Goal: Task Accomplishment & Management: Use online tool/utility

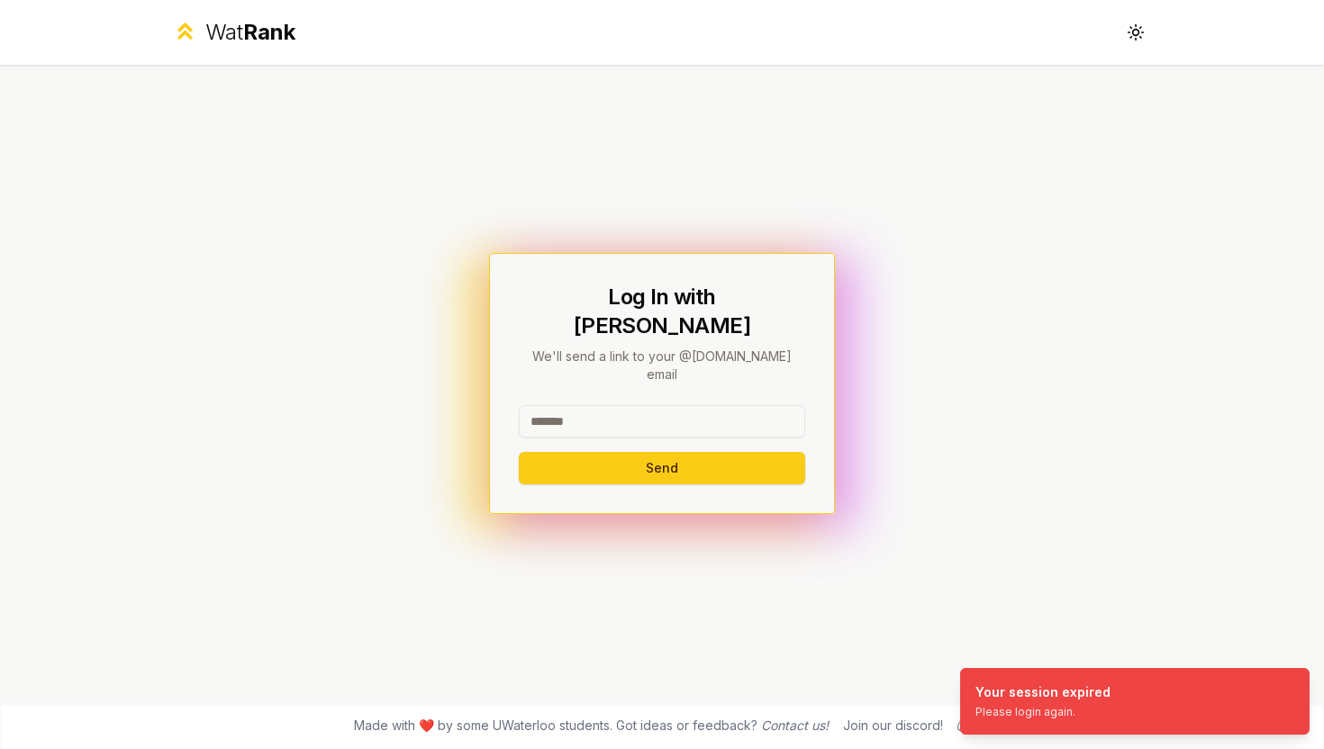
click at [596, 376] on div "Log In with WatIAM We'll send a link to your @uwaterloo.ca email Send" at bounding box center [662, 384] width 286 height 202
click at [608, 405] on input at bounding box center [662, 421] width 286 height 32
type input "*******"
click at [519, 452] on button "Send" at bounding box center [662, 468] width 286 height 32
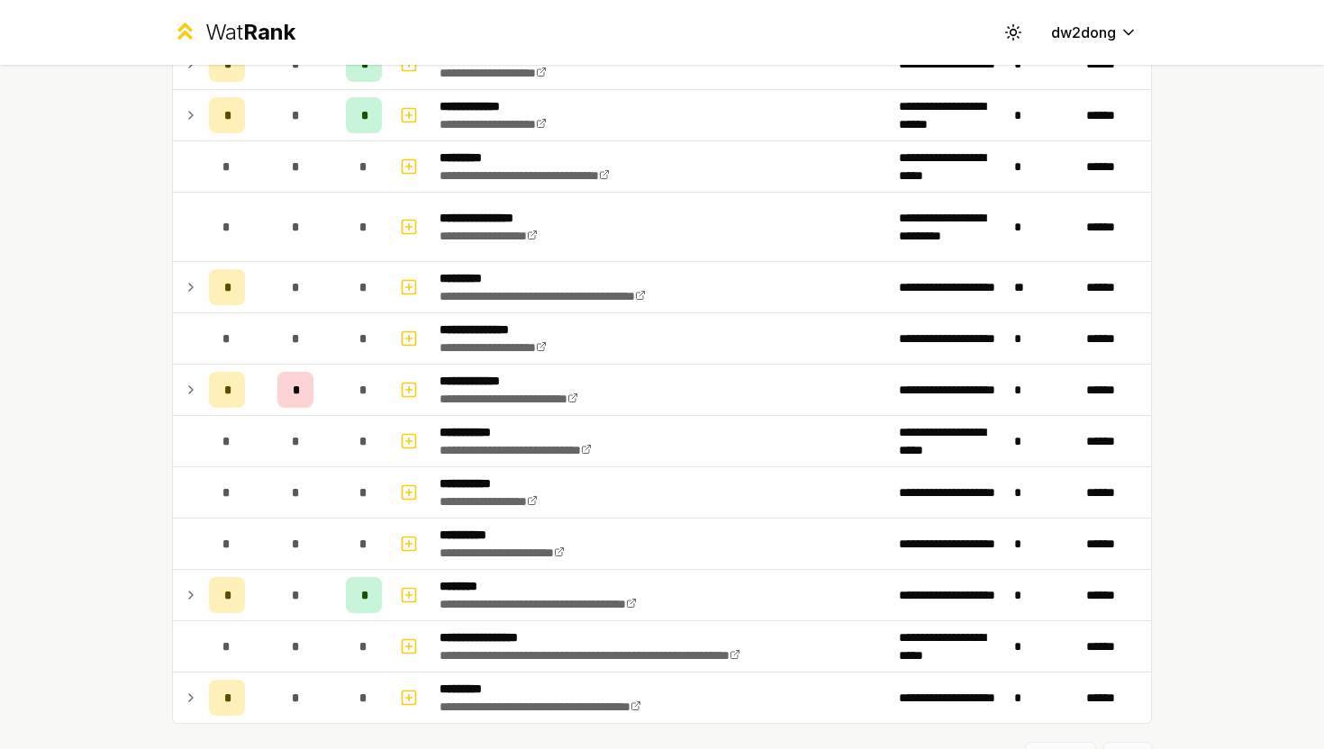
scroll to position [2015, 0]
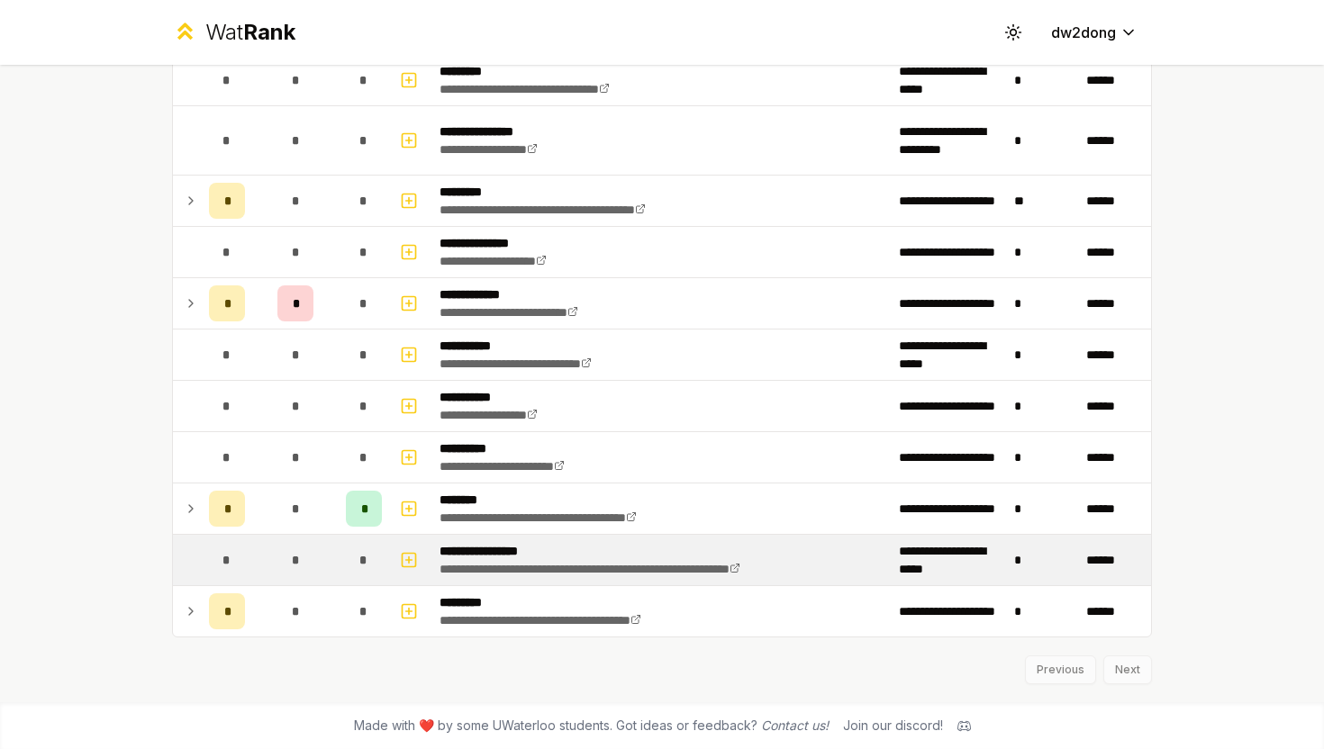
click at [364, 557] on span "*" at bounding box center [363, 560] width 8 height 18
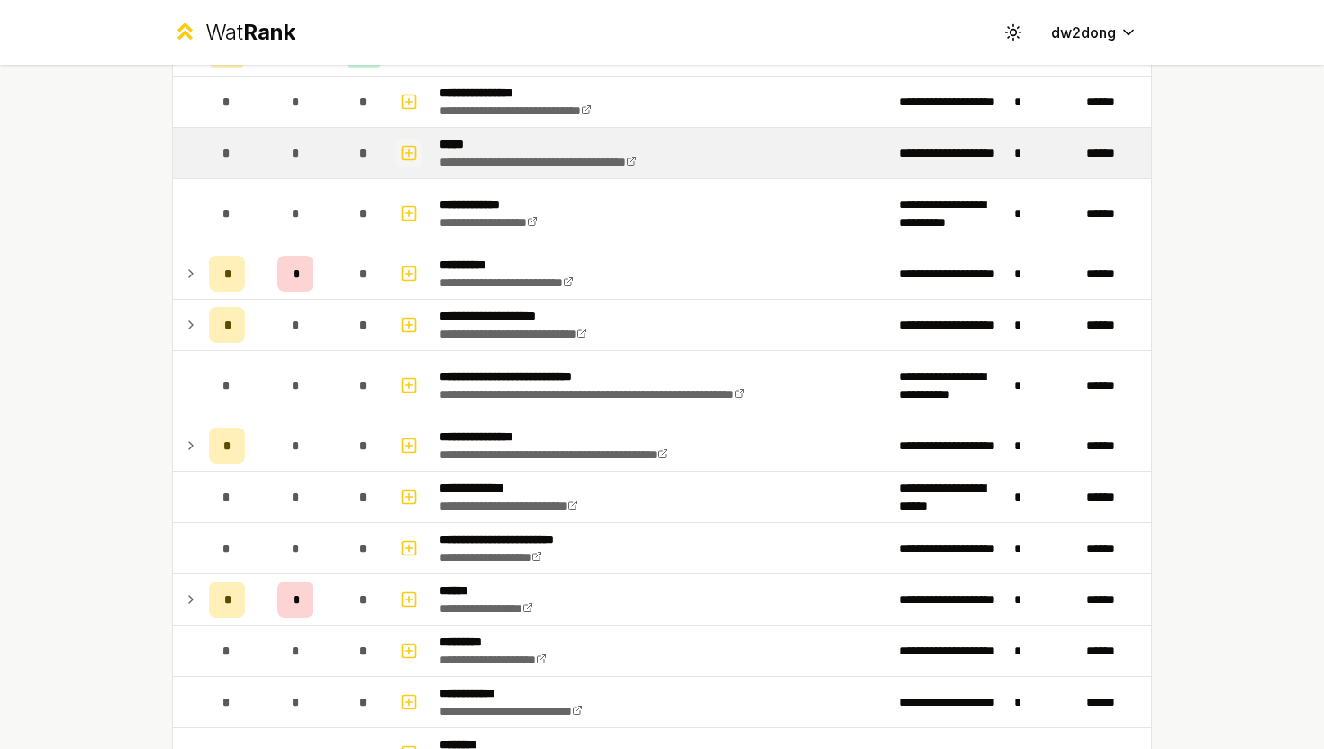
scroll to position [452, 0]
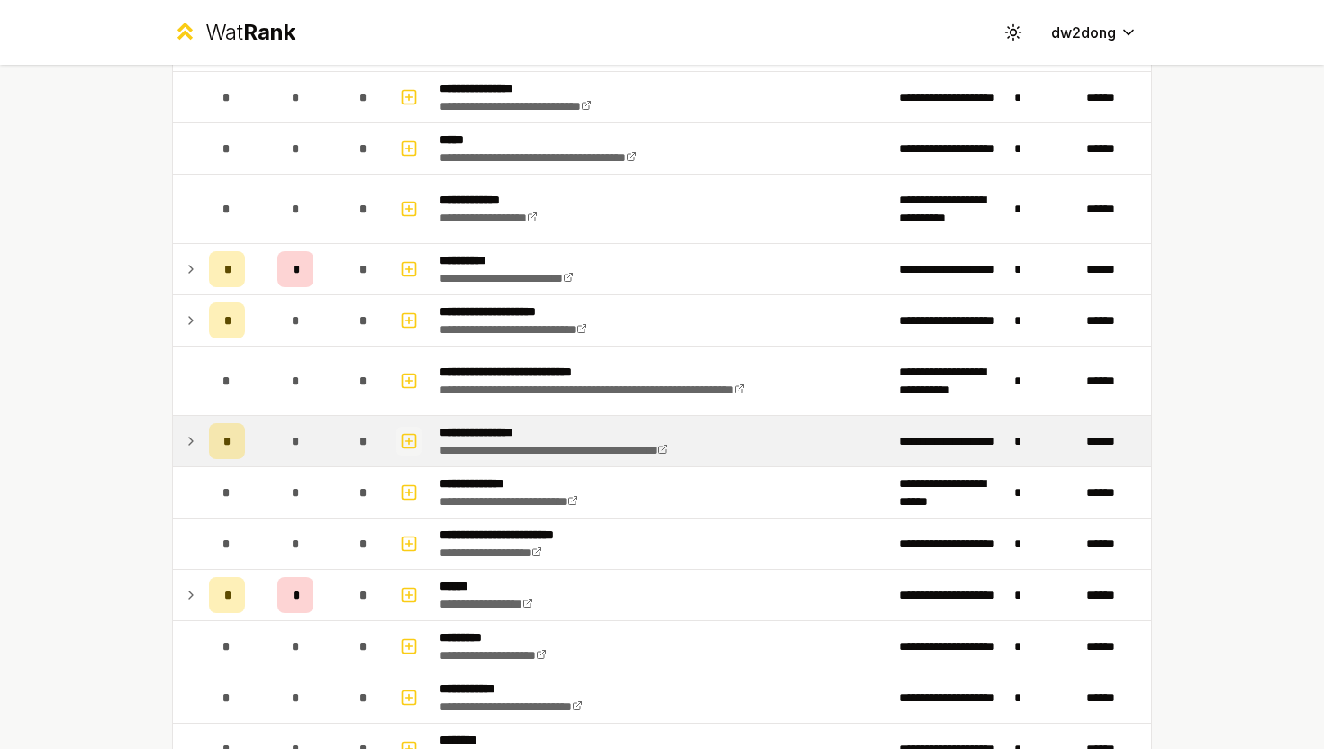
click at [405, 450] on icon "button" at bounding box center [409, 441] width 18 height 22
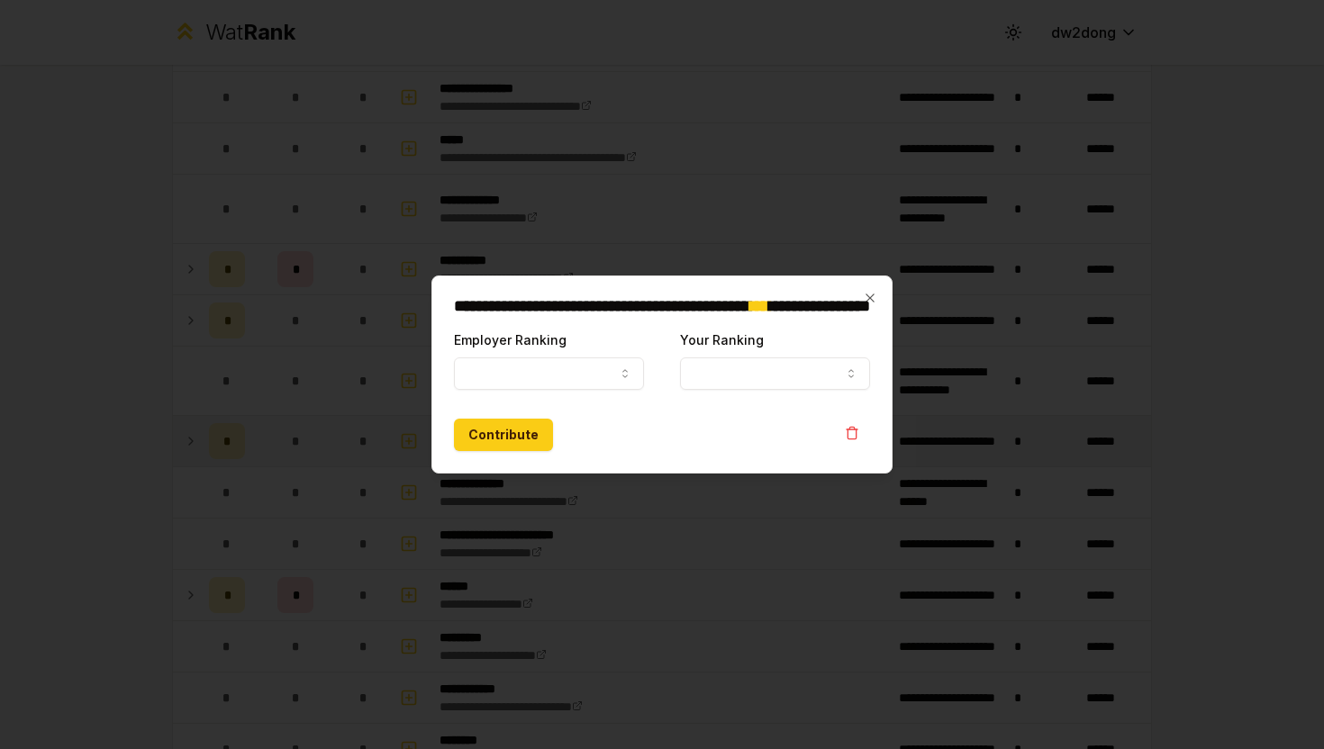
select select
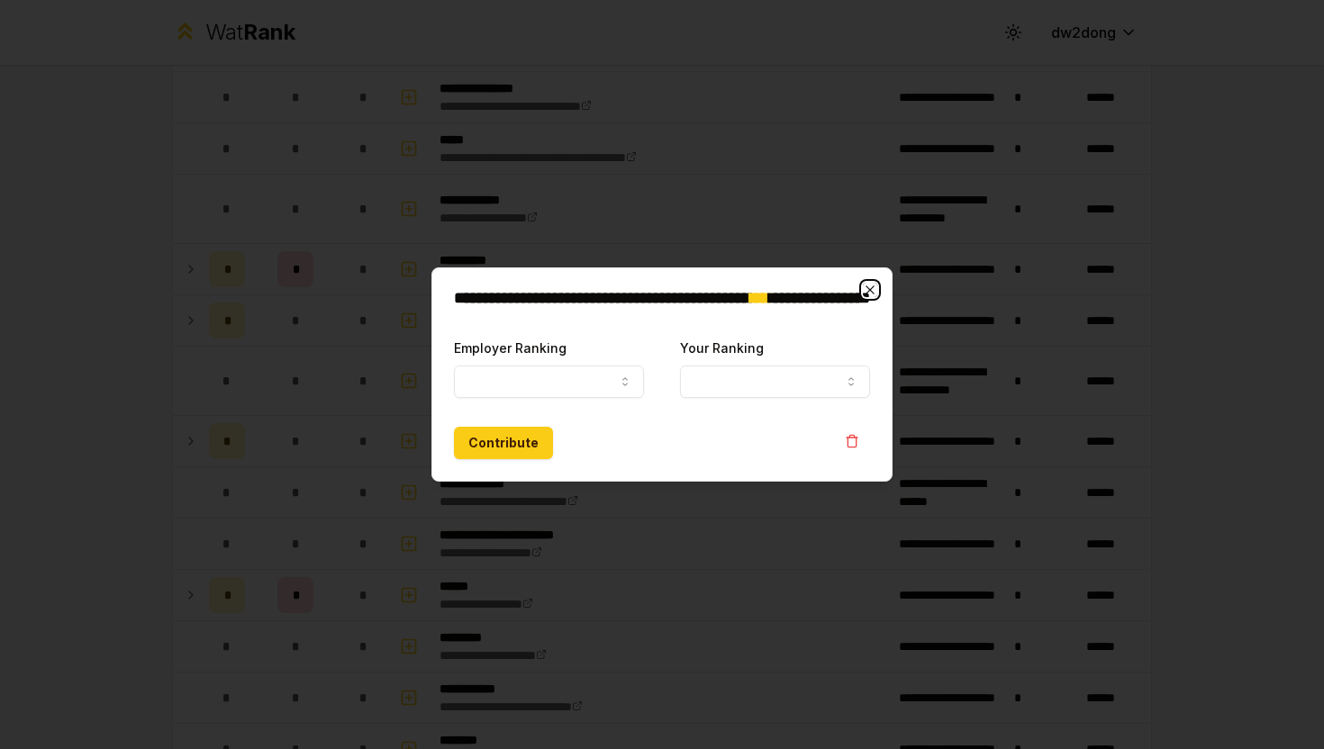
click at [865, 289] on icon "button" at bounding box center [870, 290] width 14 height 14
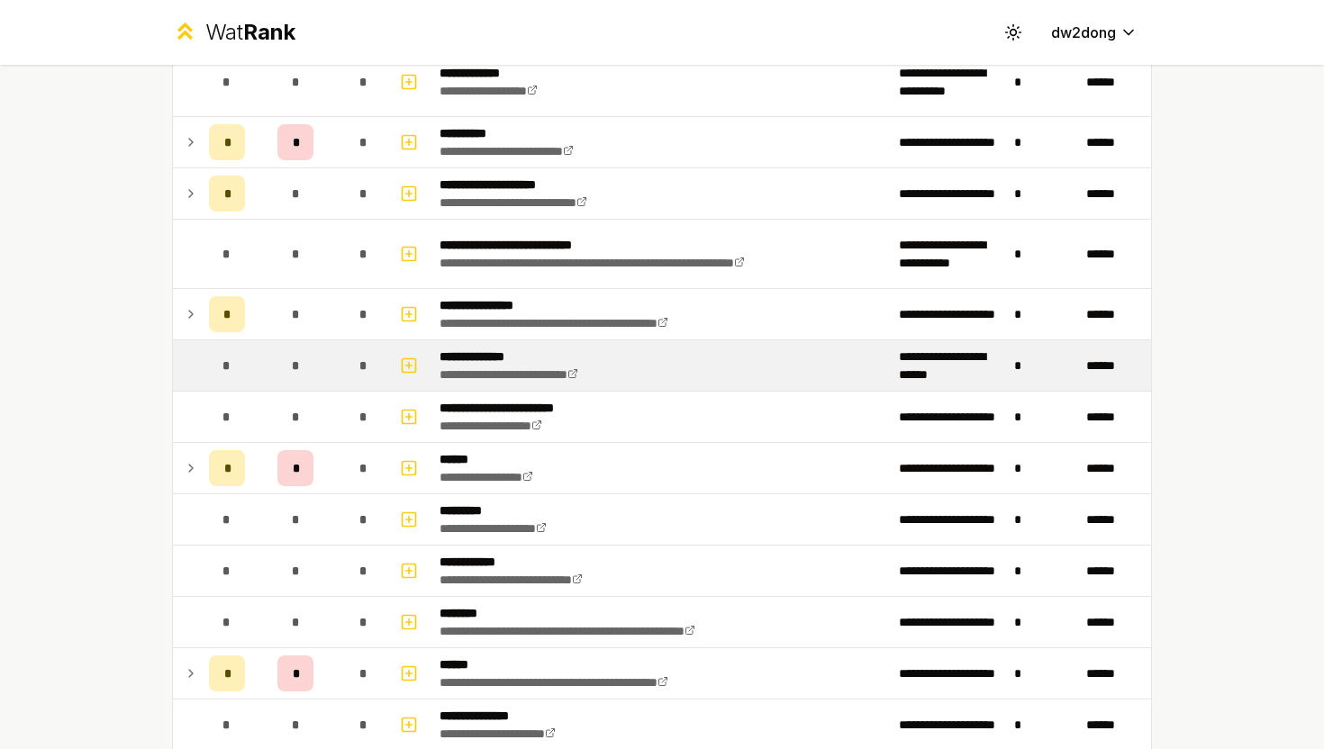
scroll to position [582, 0]
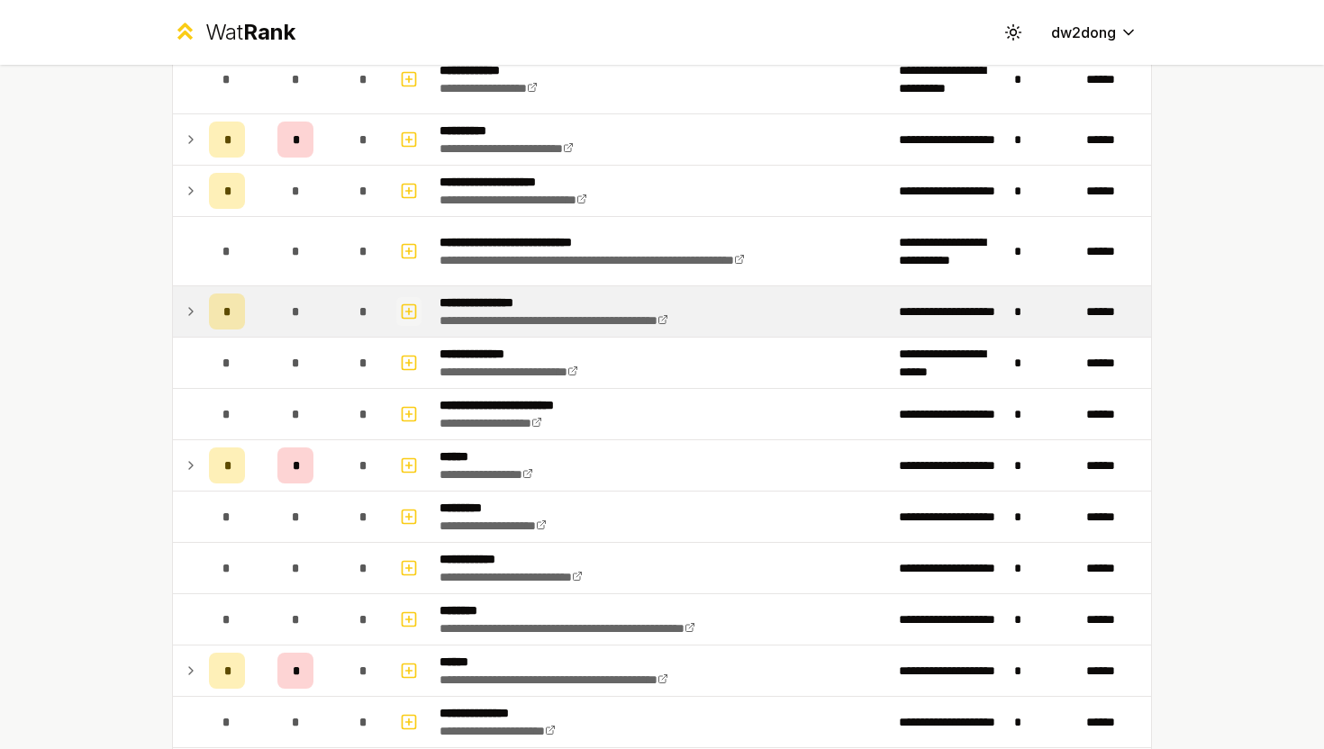
click at [407, 323] on button "button" at bounding box center [408, 311] width 25 height 29
select select
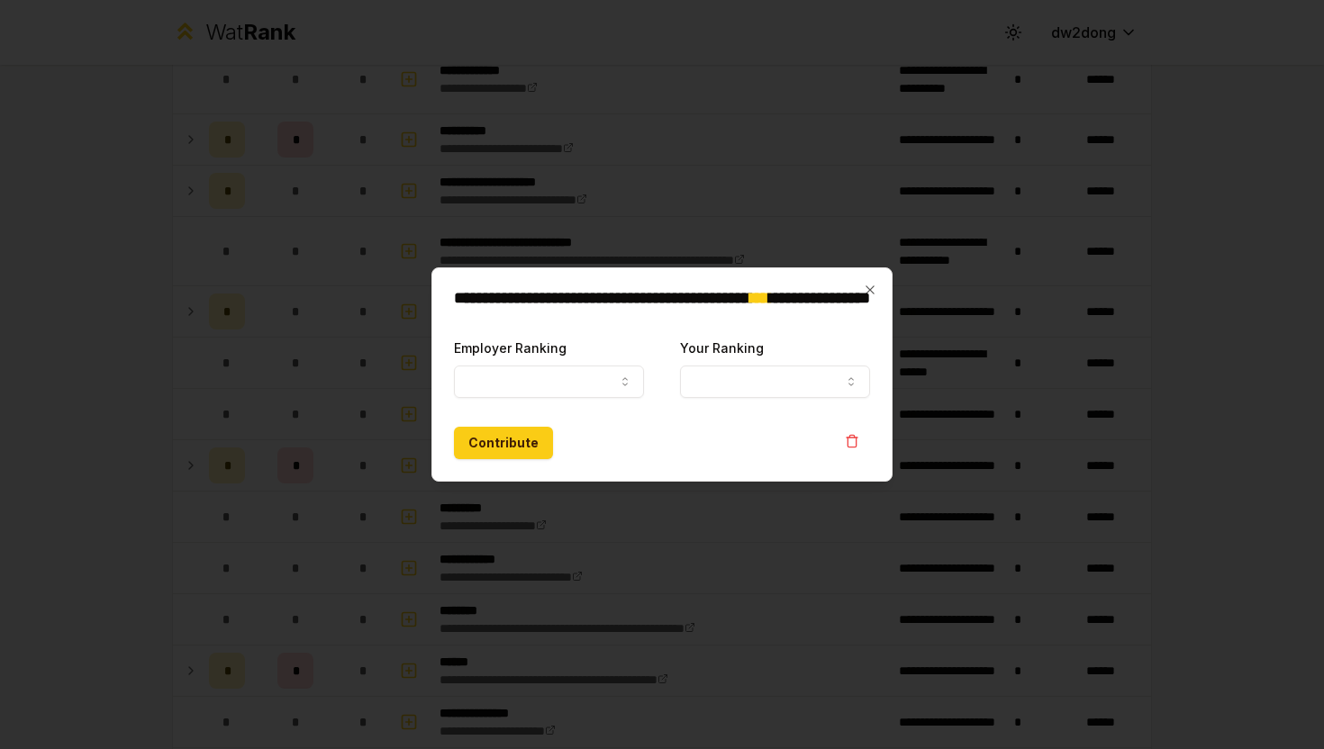
click at [520, 402] on form "**********" at bounding box center [662, 398] width 416 height 122
click at [527, 393] on button "Employer Ranking" at bounding box center [549, 382] width 190 height 32
click at [872, 292] on icon "button" at bounding box center [869, 289] width 8 height 8
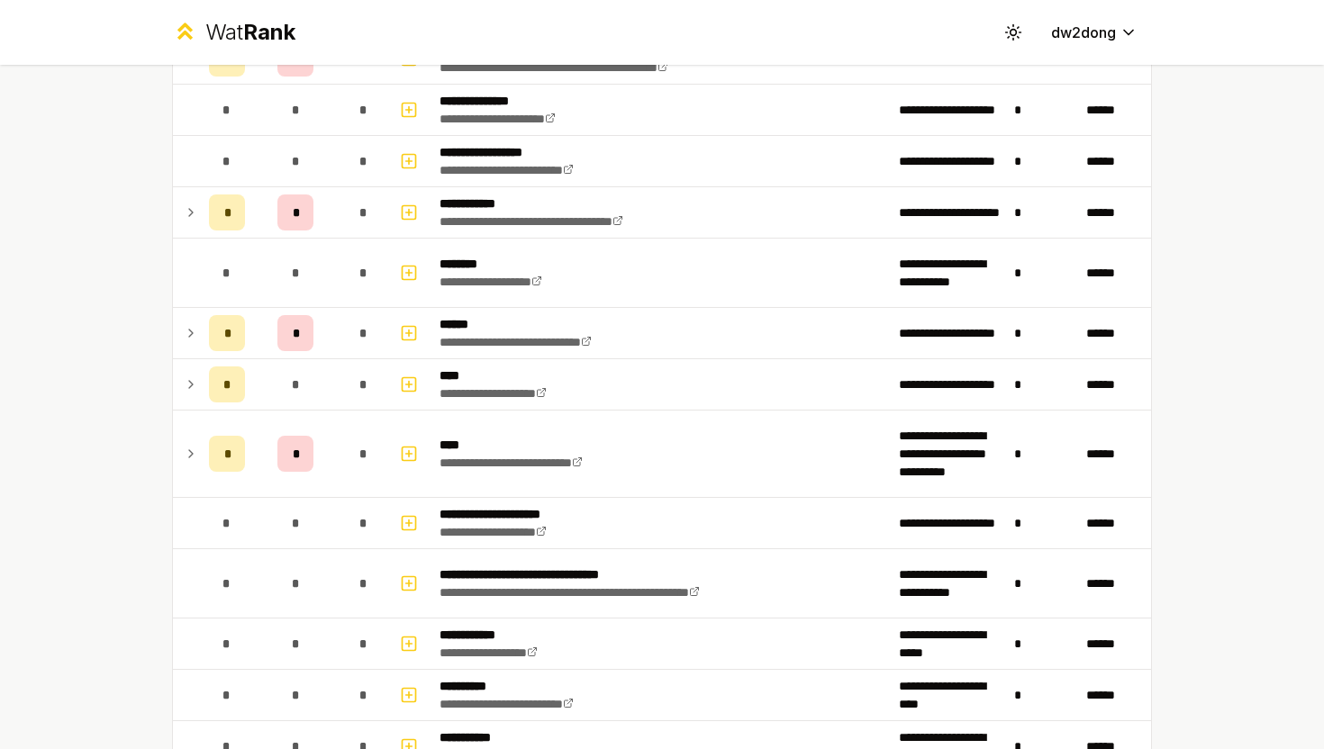
scroll to position [498, 0]
